Goal: Browse casually

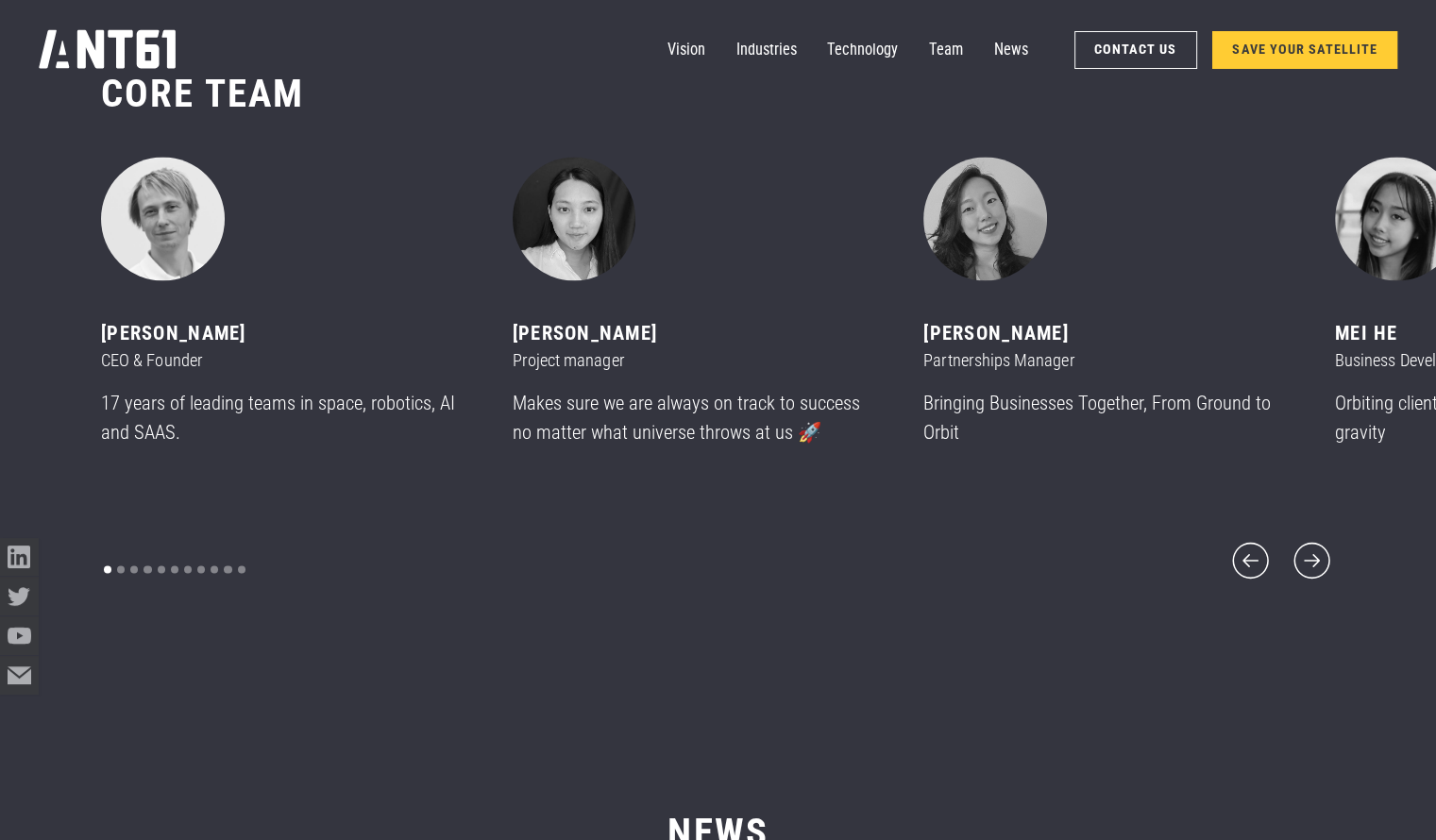
scroll to position [10178, 0]
click at [1319, 557] on icon "next slide" at bounding box center [1312, 561] width 46 height 46
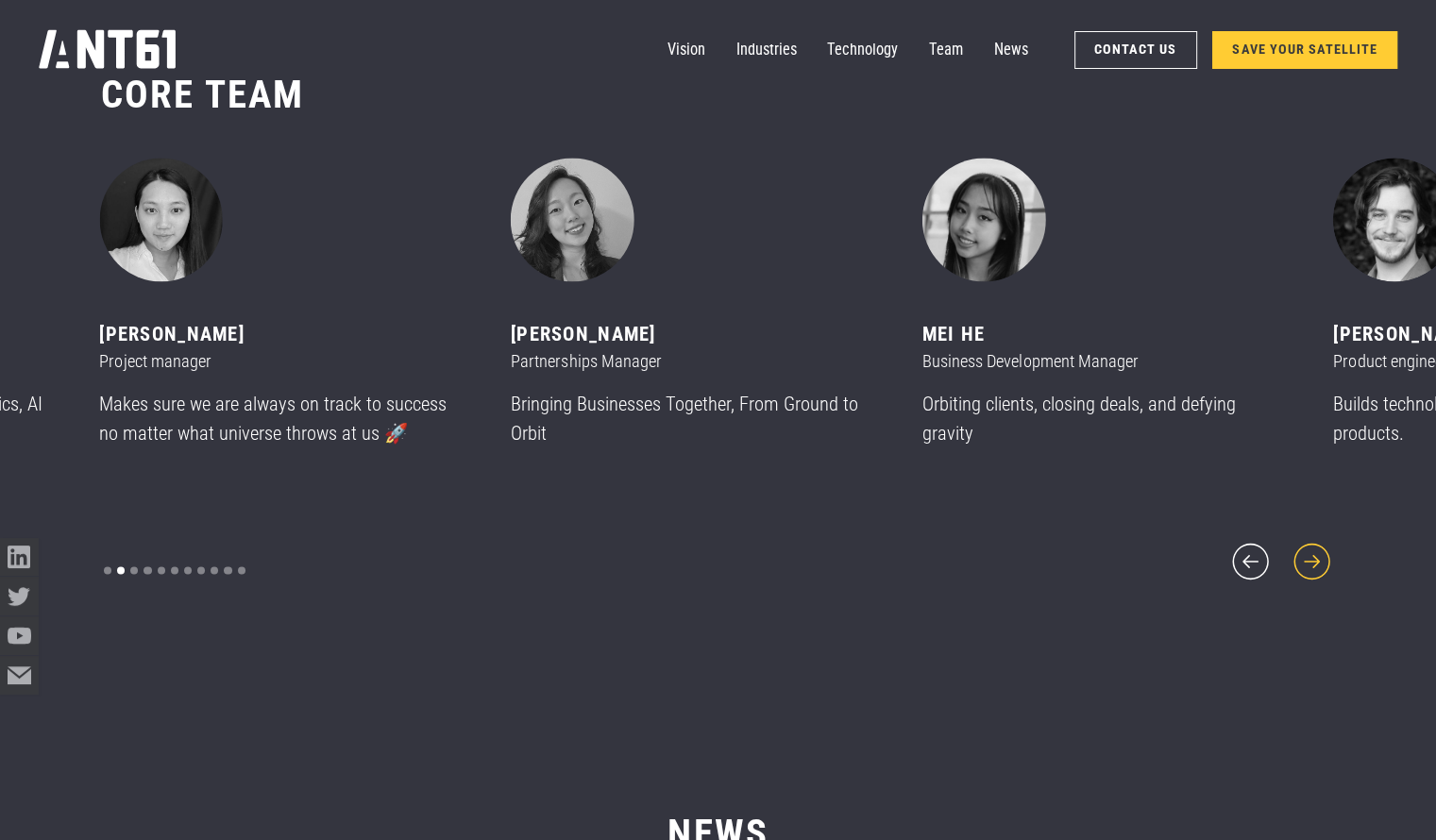
click at [1312, 550] on icon "next slide" at bounding box center [1312, 561] width 46 height 46
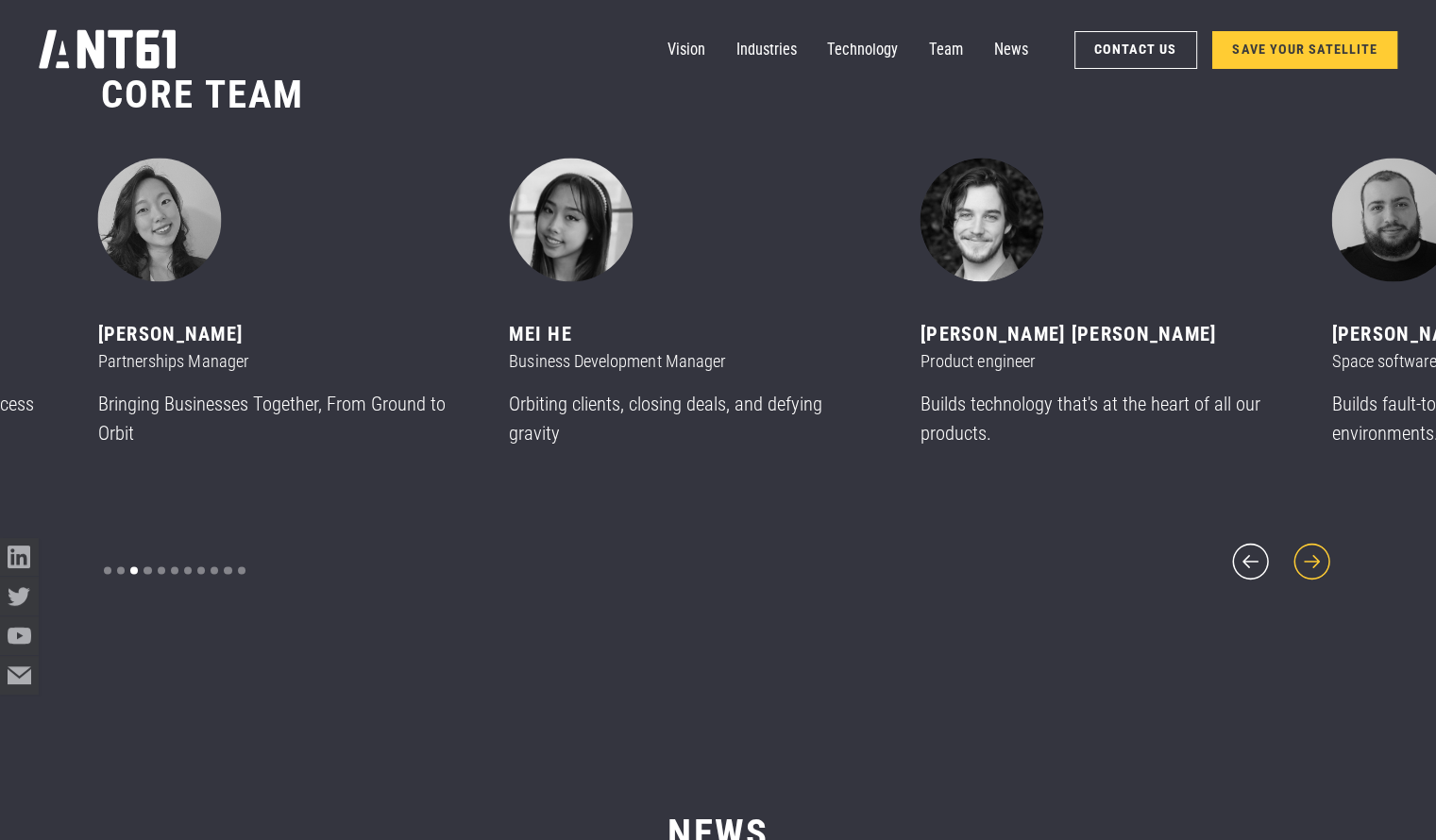
click at [1312, 550] on icon "next slide" at bounding box center [1312, 561] width 46 height 46
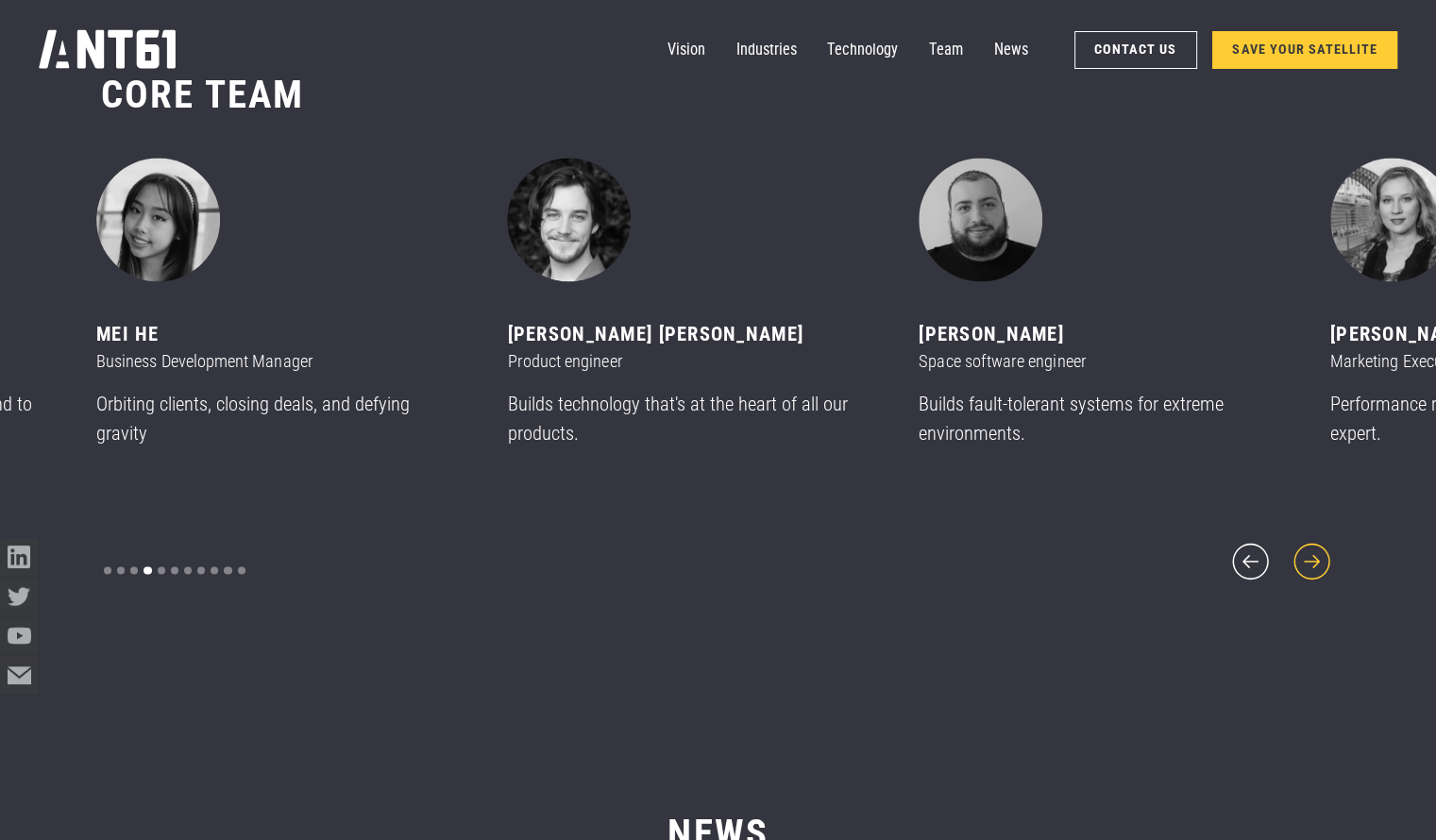
click at [1312, 550] on icon "next slide" at bounding box center [1312, 561] width 46 height 46
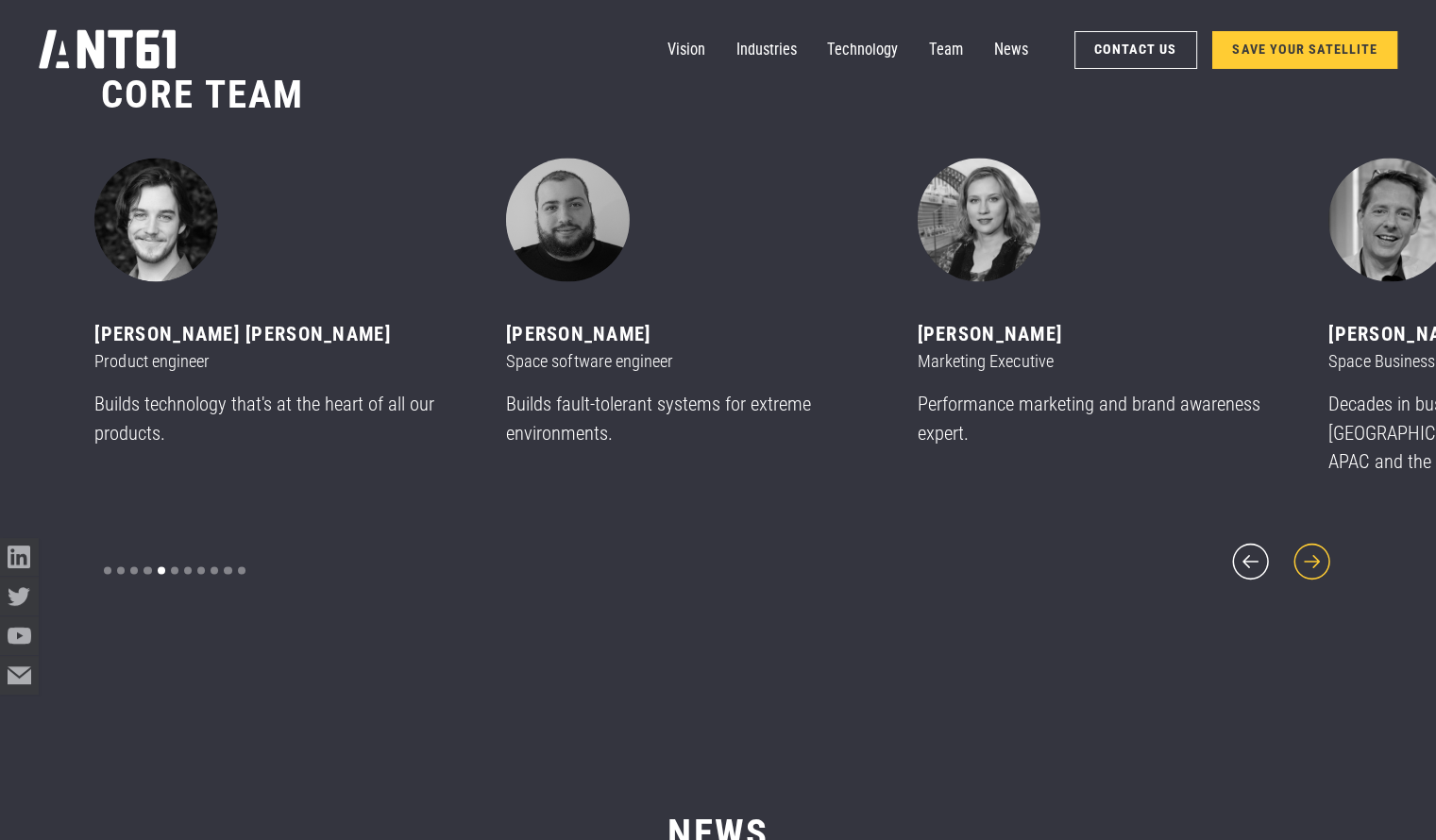
click at [1312, 550] on icon "next slide" at bounding box center [1312, 561] width 46 height 46
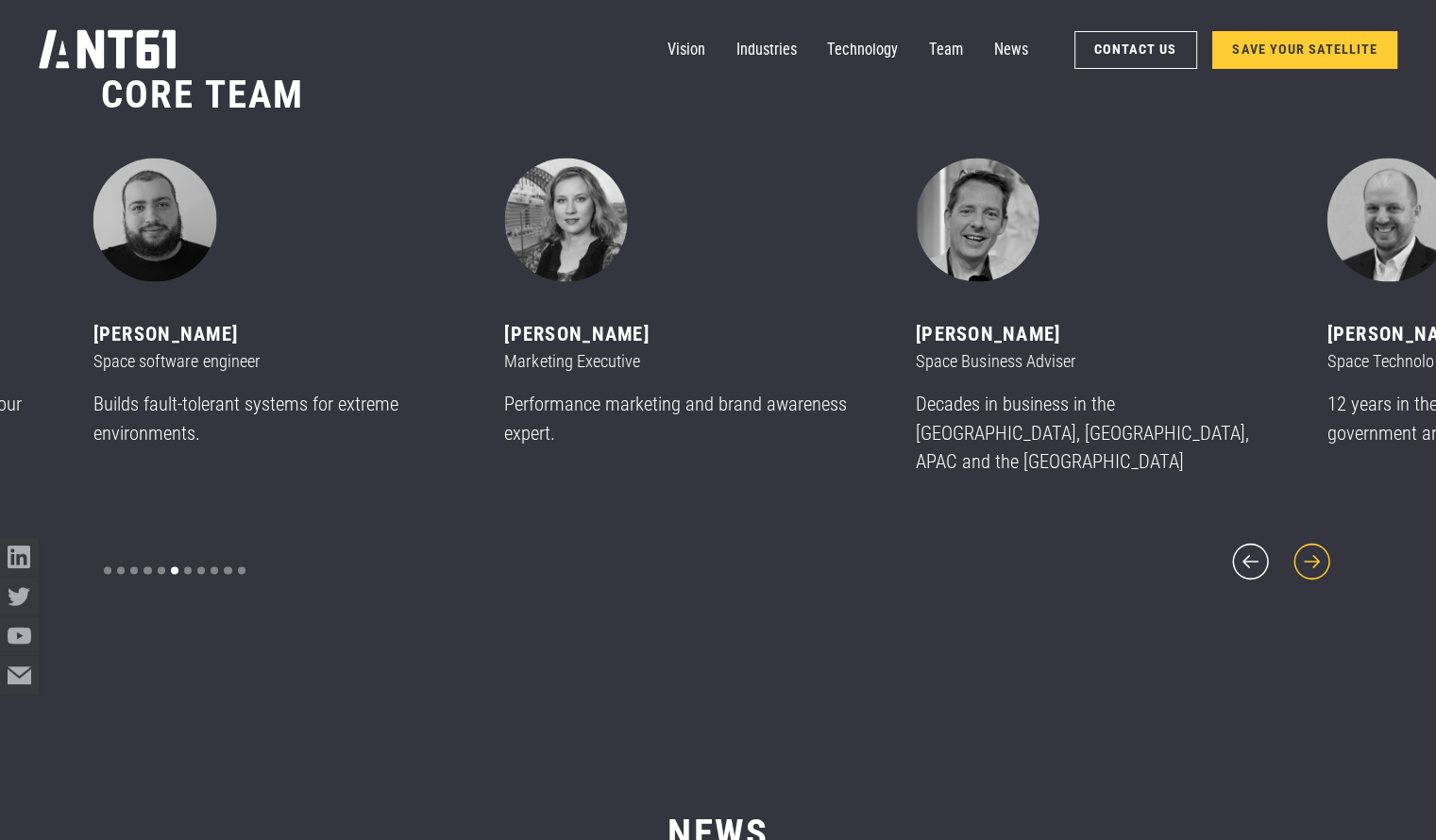
click at [1312, 550] on icon "next slide" at bounding box center [1312, 561] width 46 height 46
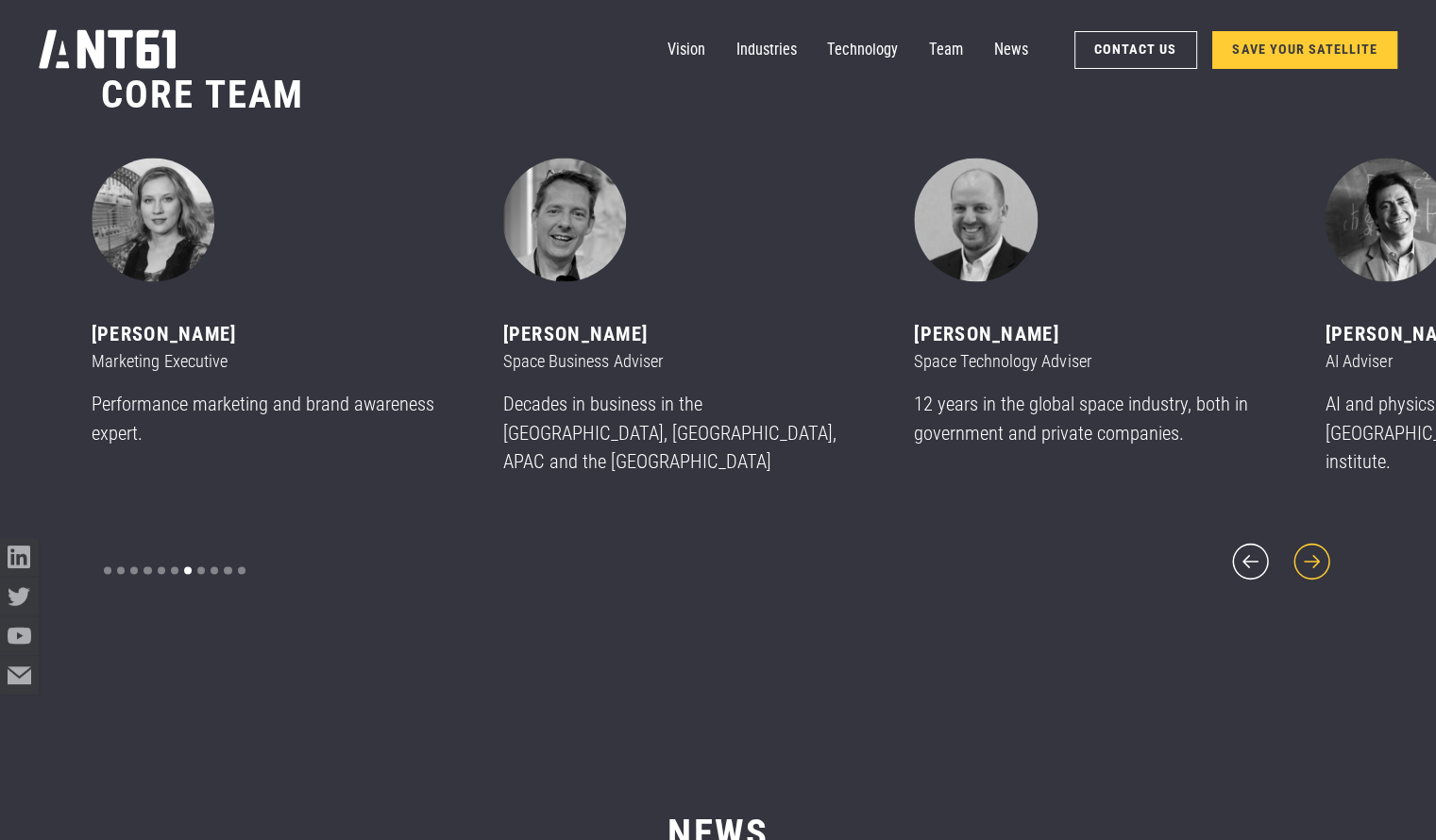
click at [1312, 550] on icon "next slide" at bounding box center [1312, 561] width 46 height 46
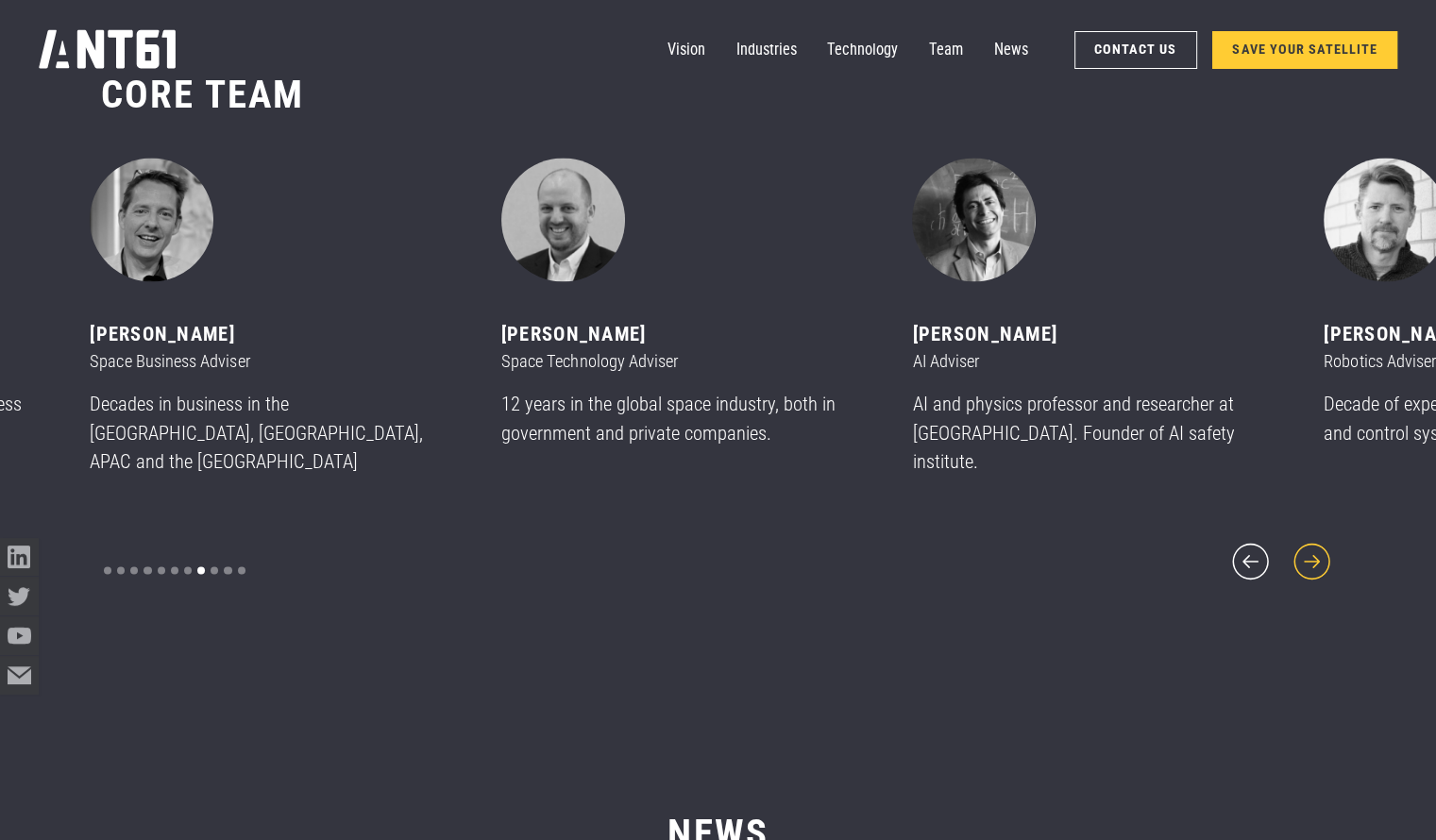
click at [1312, 550] on icon "next slide" at bounding box center [1312, 561] width 46 height 46
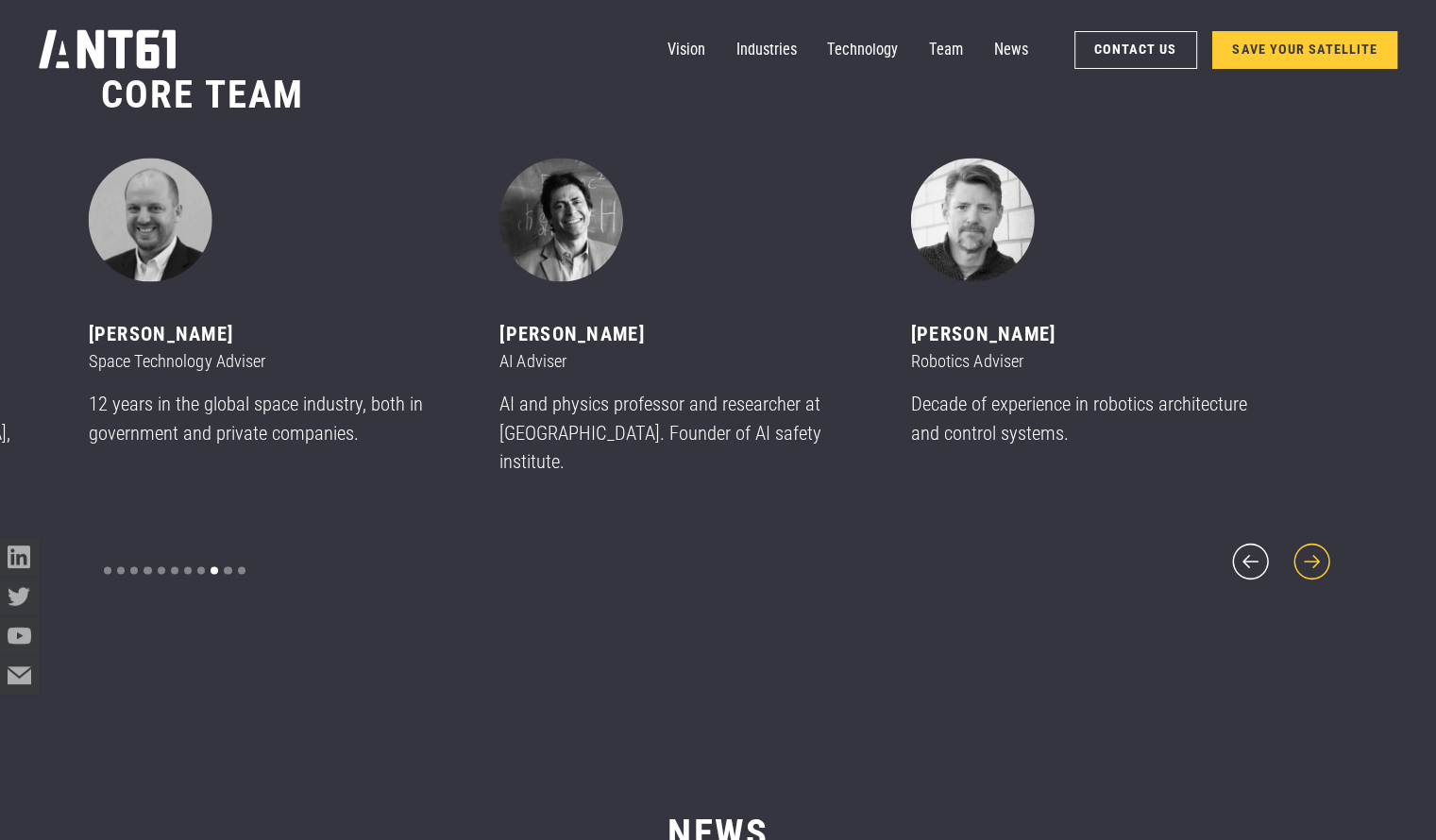
click at [1312, 550] on icon "next slide" at bounding box center [1312, 561] width 46 height 46
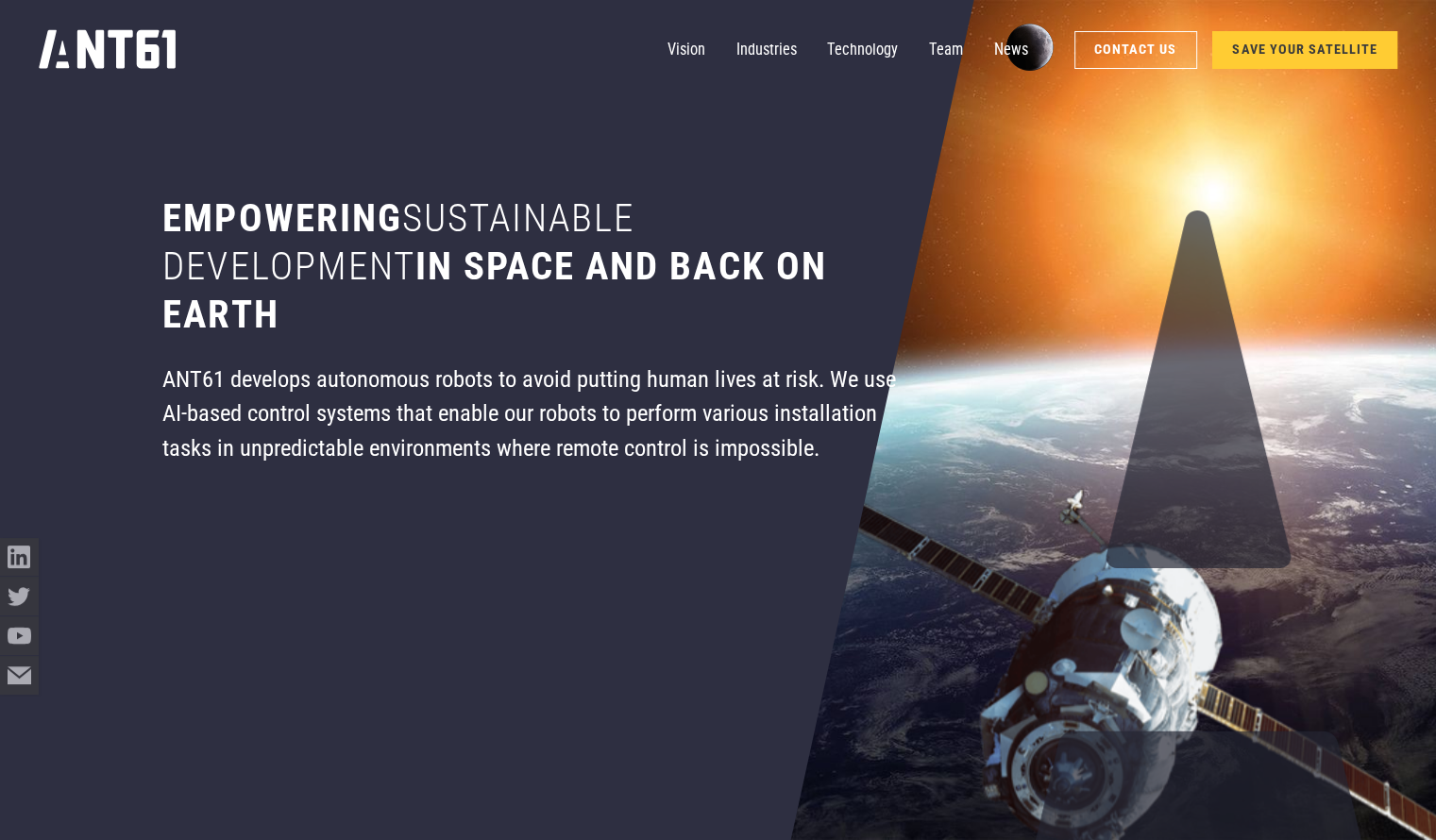
scroll to position [20, 0]
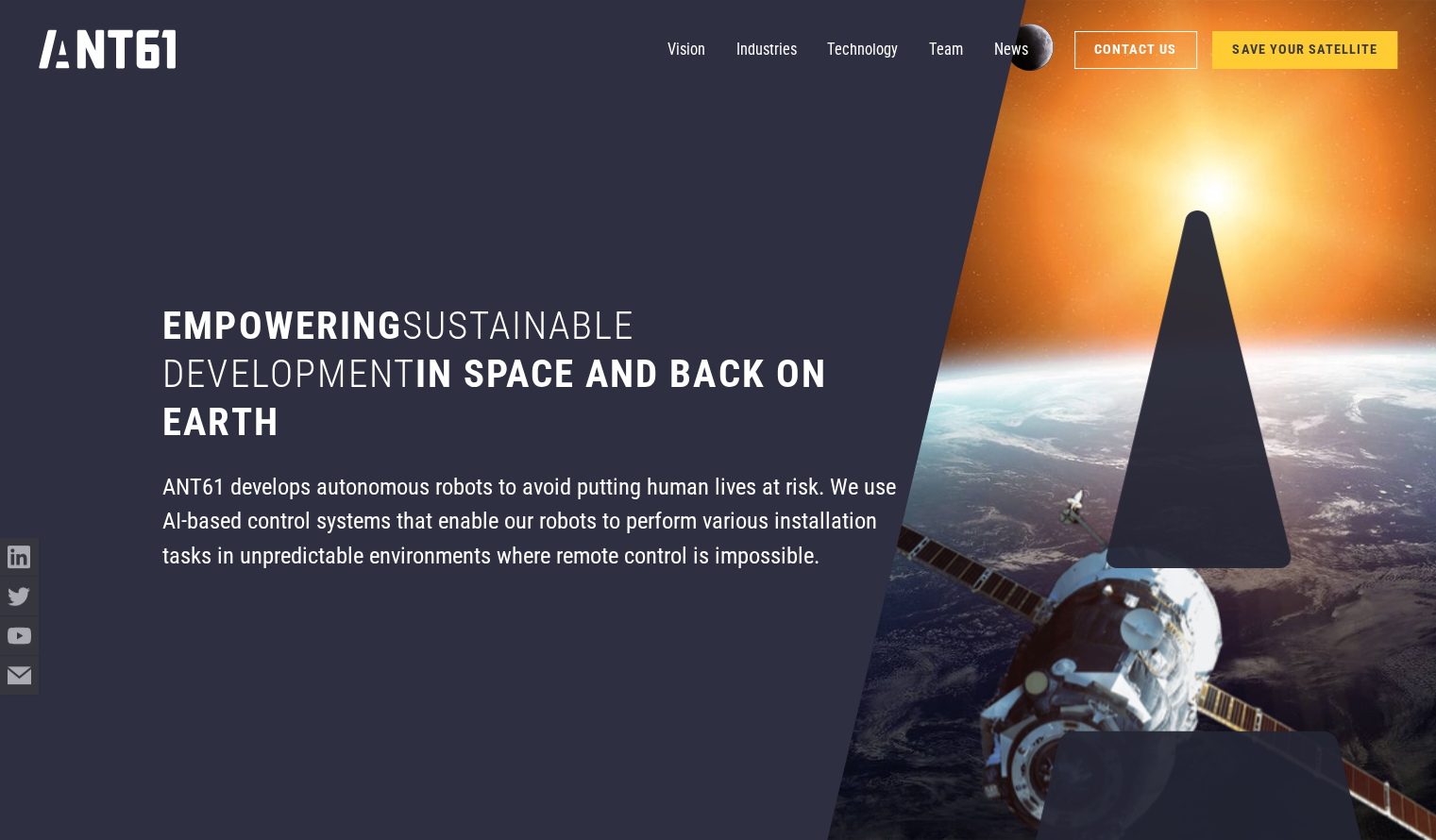
click at [1281, 231] on section "Empowering sustainable development in space and back on earth ANT61 develops au…" at bounding box center [717, 400] width 1234 height 840
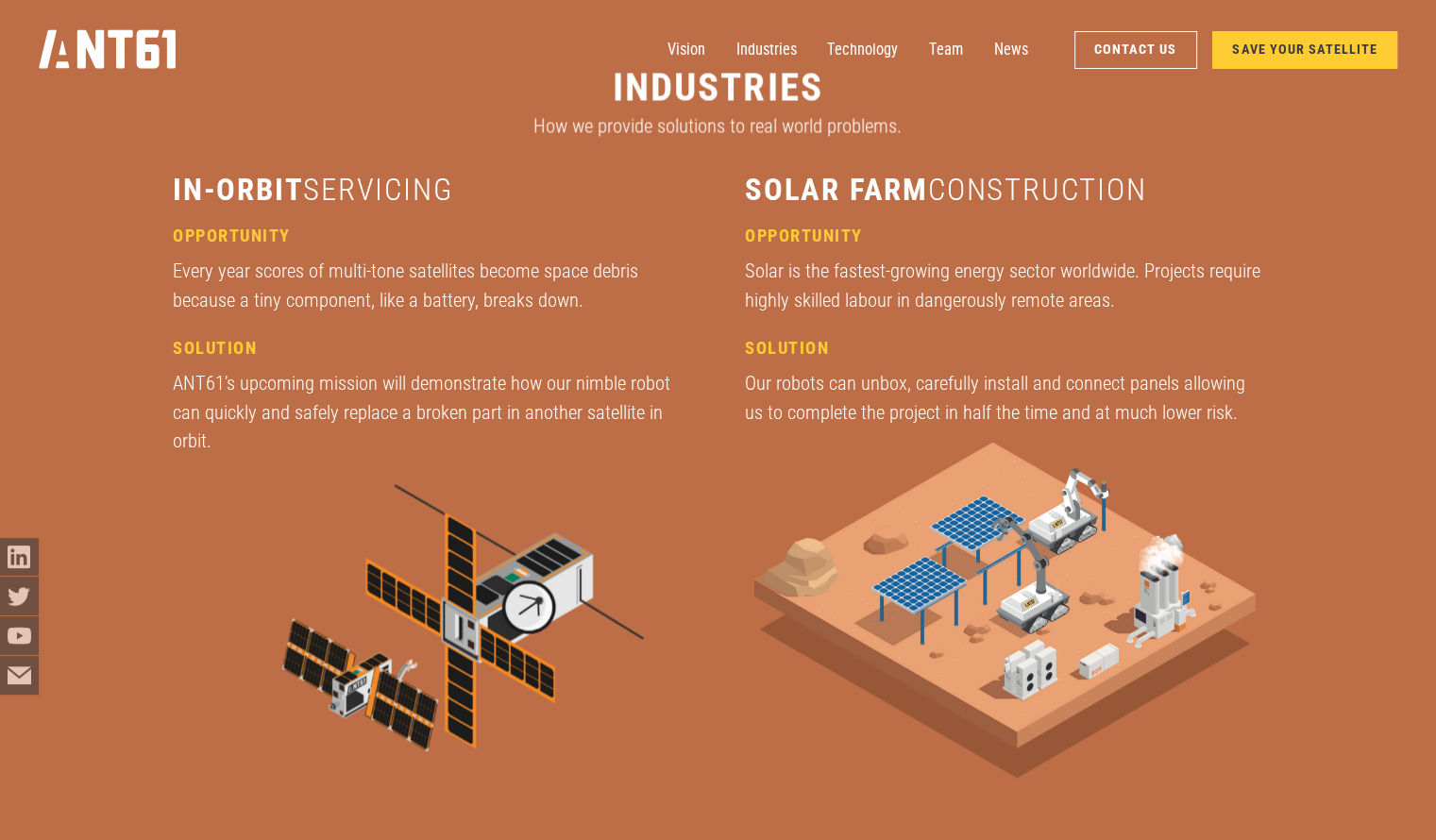
scroll to position [3271, 0]
click at [1333, 311] on div "industries How we provide solutions to real world problems. in-orbit servicing …" at bounding box center [717, 456] width 1234 height 949
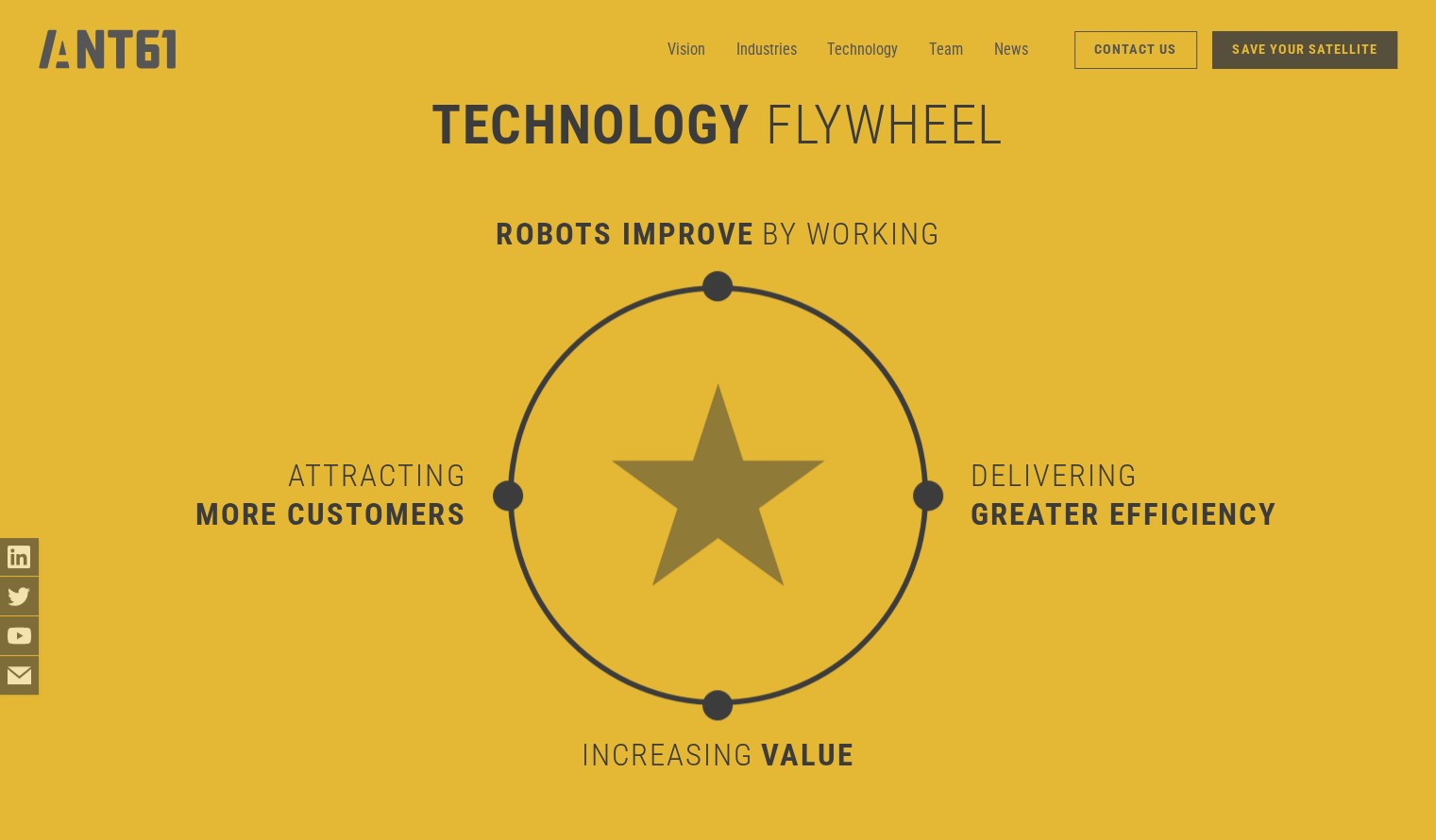
scroll to position [8924, 0]
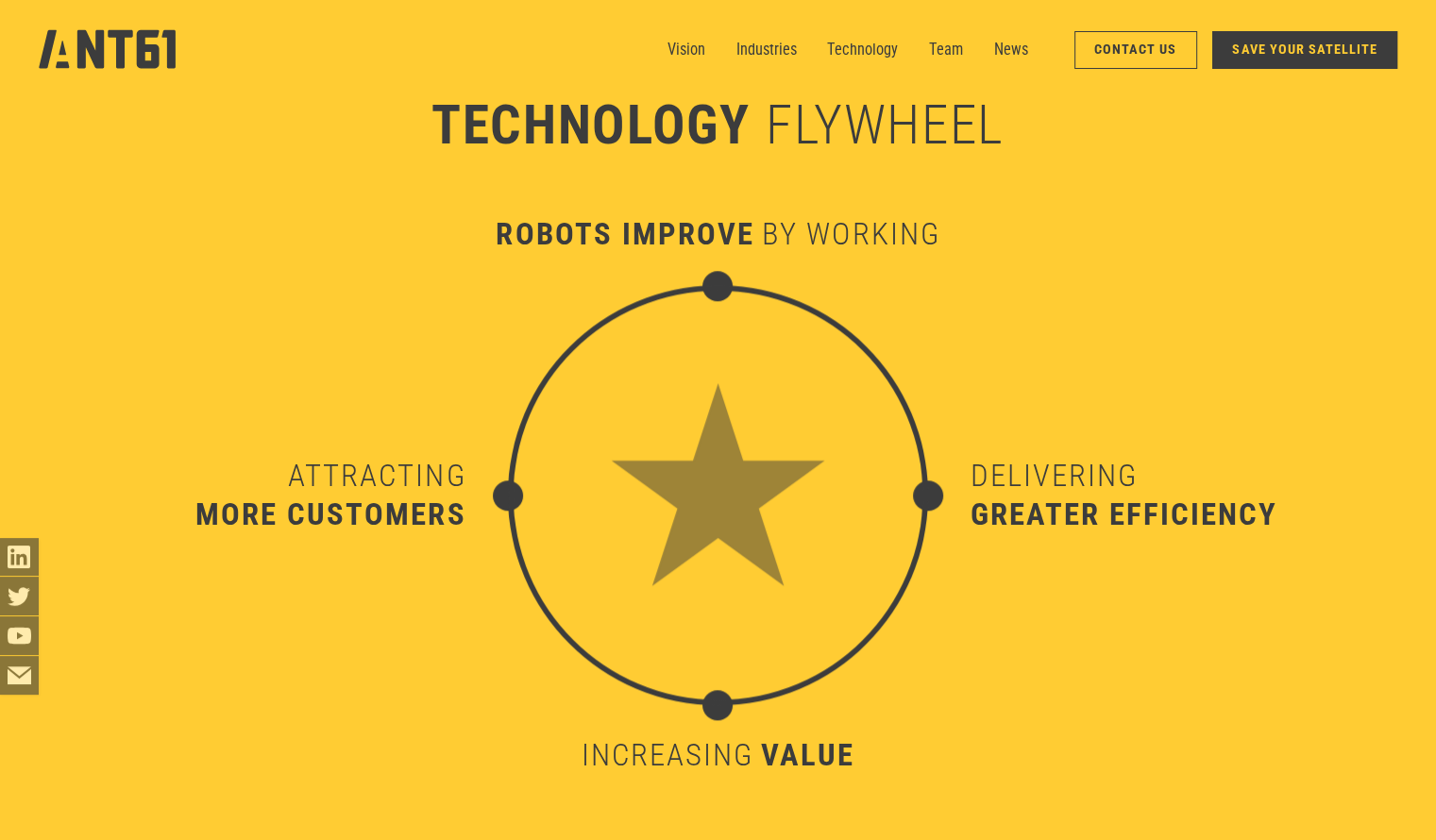
click at [1244, 329] on div "Delivering greater efficiency" at bounding box center [1181, 496] width 420 height 420
